Goal: Communication & Community: Answer question/provide support

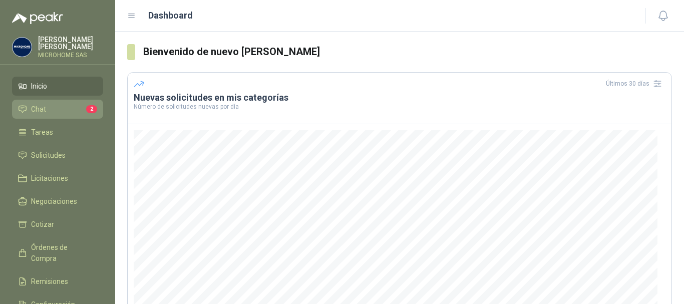
click at [73, 105] on li "Chat 2" at bounding box center [57, 109] width 79 height 11
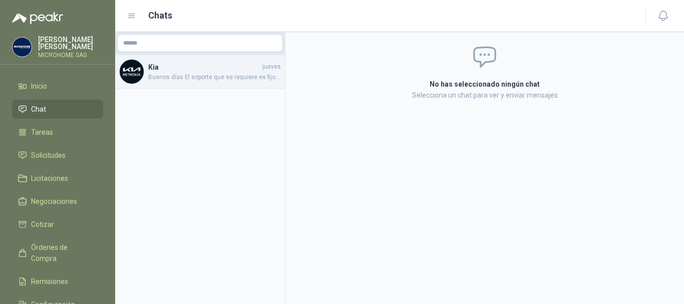
click at [187, 73] on span "Buenos días El soporte que se requiere es fijo .. gracias" at bounding box center [214, 78] width 133 height 10
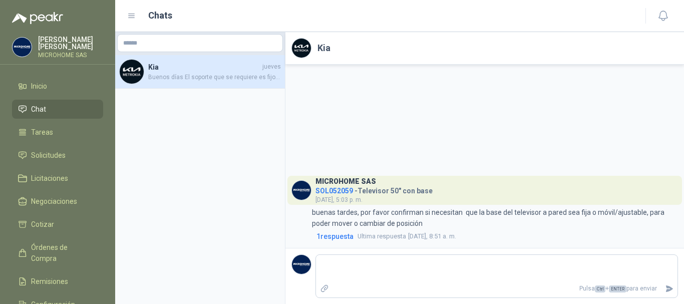
click at [199, 66] on h4 "Kia" at bounding box center [204, 67] width 112 height 11
click at [70, 152] on li "Solicitudes" at bounding box center [57, 155] width 79 height 11
